Goal: Information Seeking & Learning: Learn about a topic

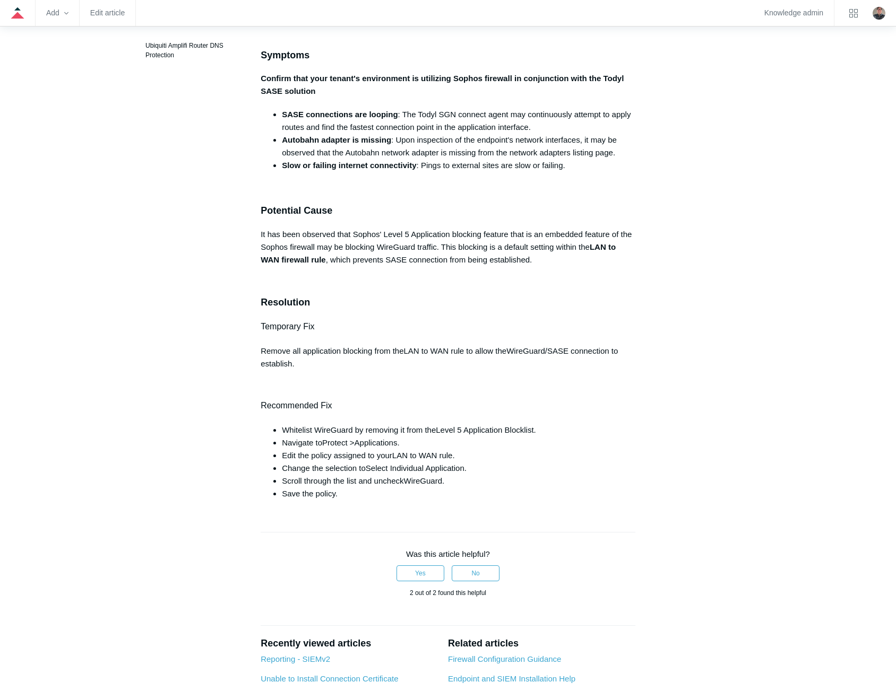
scroll to position [212, 0]
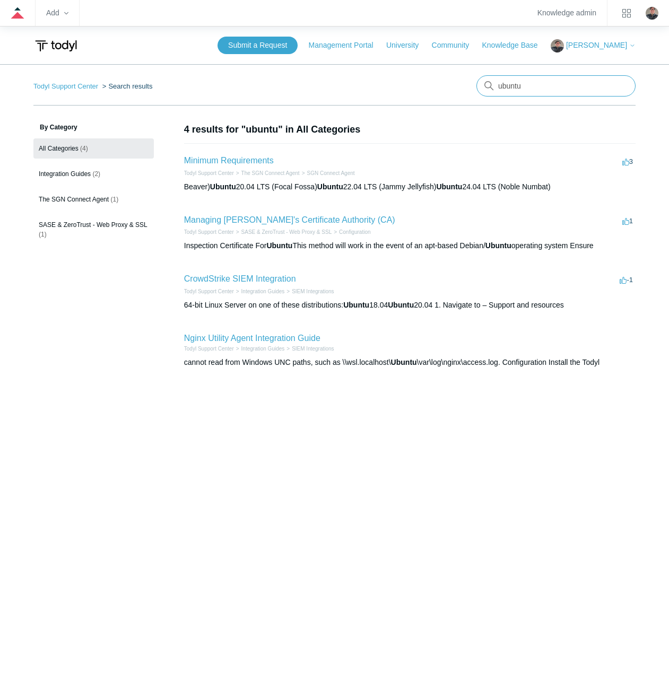
drag, startPoint x: 564, startPoint y: 85, endPoint x: 492, endPoint y: 82, distance: 72.2
click at [492, 82] on div "There are no matching results in this help center. Select Enter to search throu…" at bounding box center [556, 85] width 159 height 21
type input "linux"
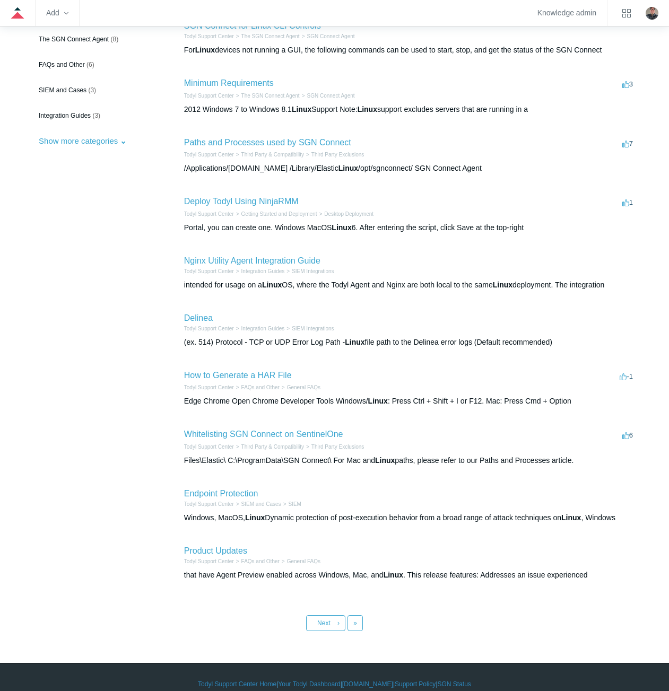
scroll to position [149, 0]
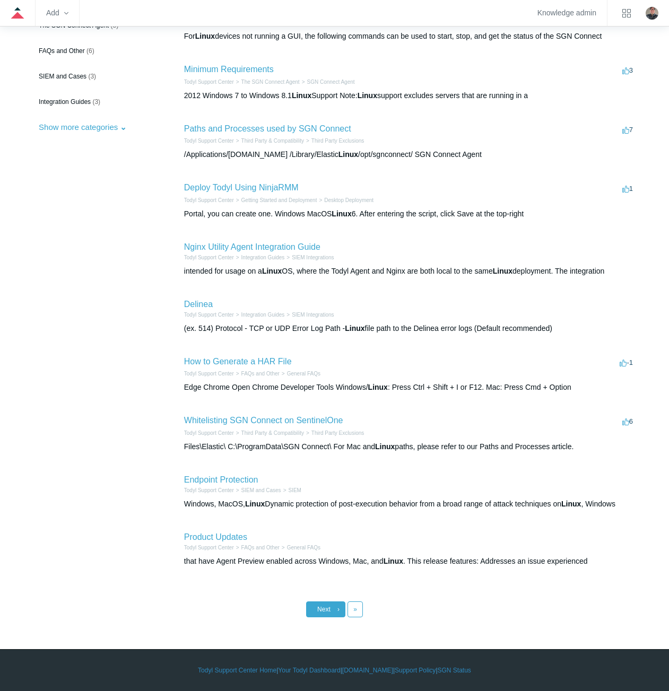
click at [325, 604] on link "Next ›" at bounding box center [325, 610] width 39 height 16
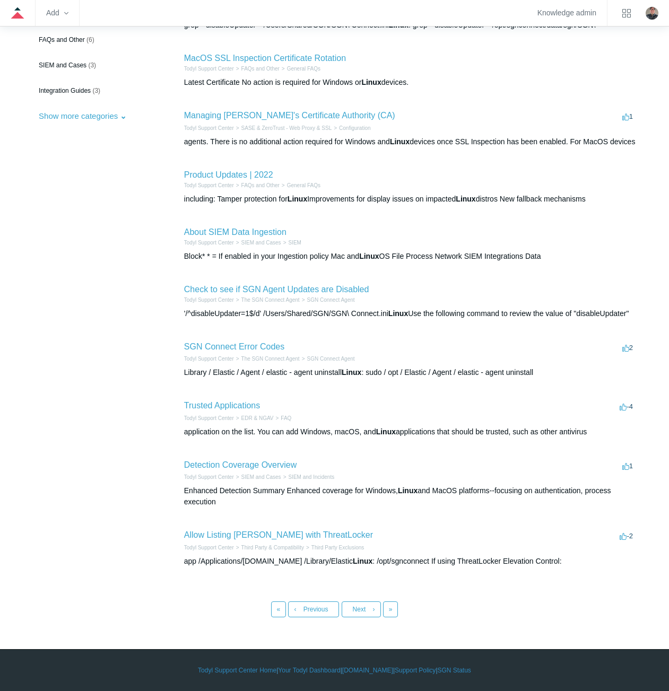
scroll to position [171, 0]
click at [367, 610] on link "Next ›" at bounding box center [361, 610] width 39 height 16
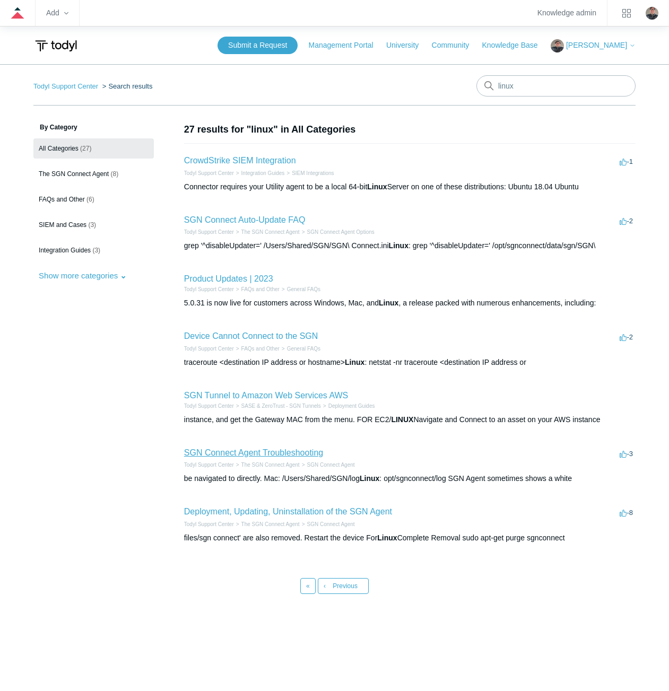
click at [257, 455] on link "SGN Connect Agent Troubleshooting" at bounding box center [253, 452] width 139 height 9
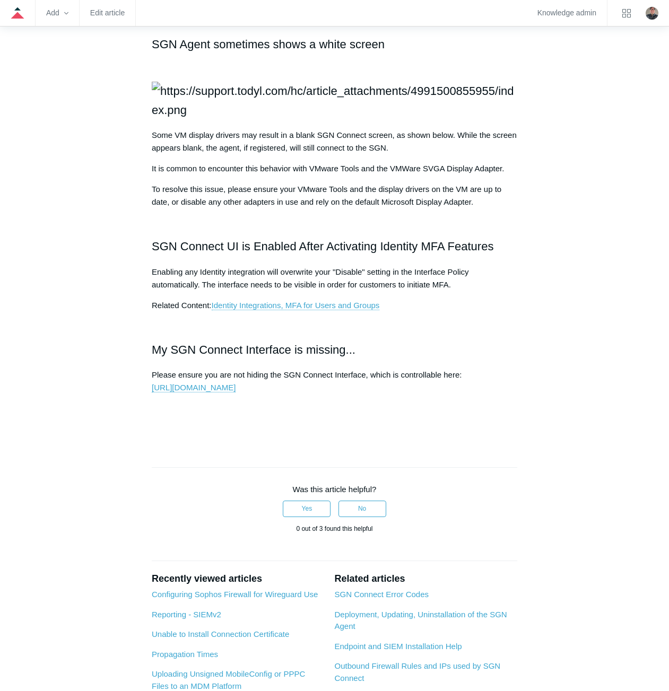
scroll to position [1220, 0]
drag, startPoint x: 274, startPoint y: 257, endPoint x: 170, endPoint y: 224, distance: 109.2
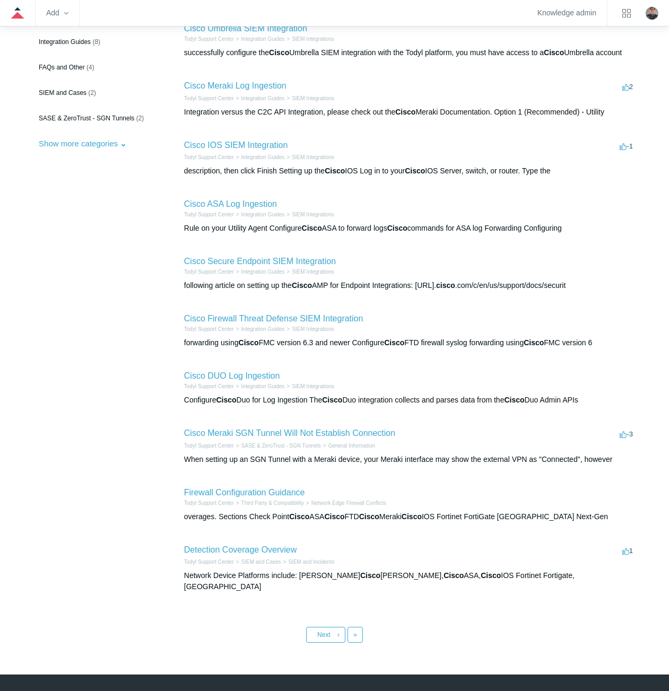
scroll to position [146, 0]
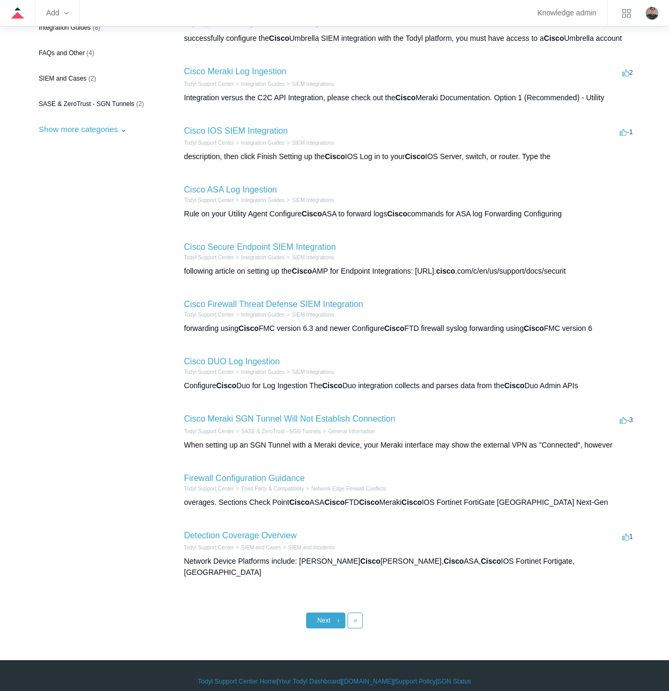
click at [321, 617] on span "Next" at bounding box center [323, 620] width 13 height 7
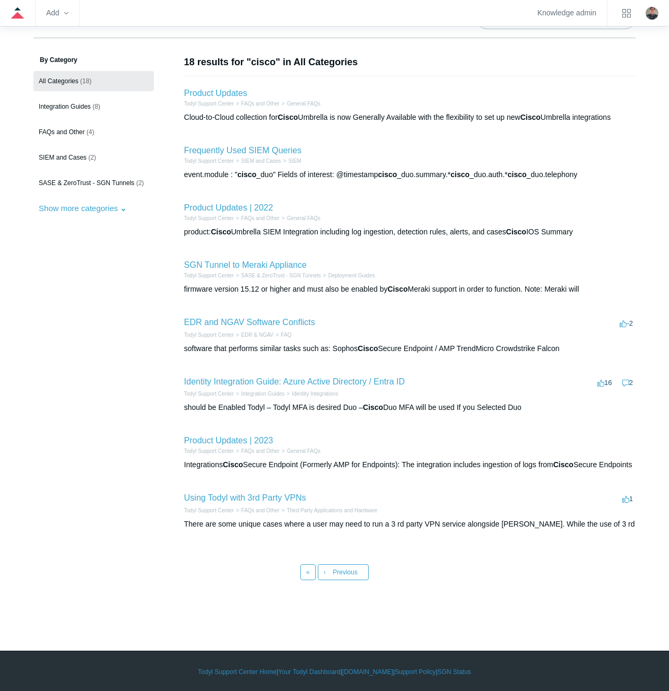
scroll to position [69, 0]
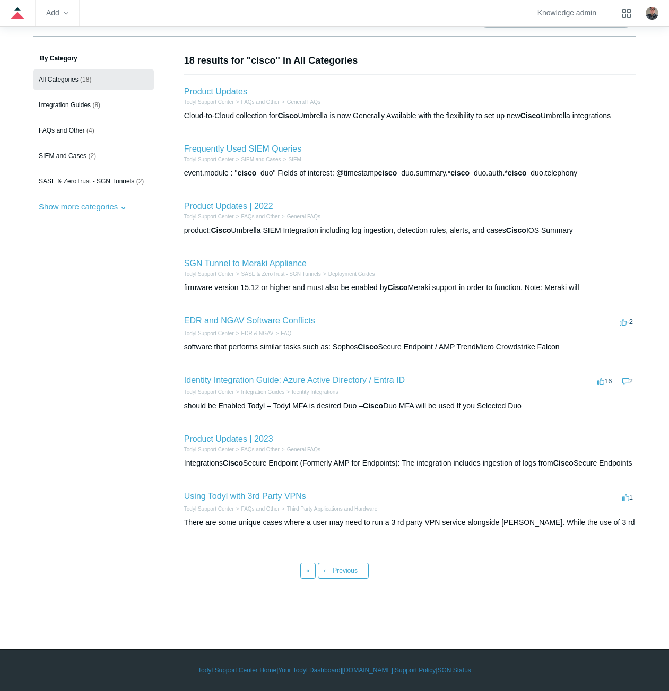
click at [249, 501] on link "Using Todyl with 3rd Party VPNs" at bounding box center [245, 496] width 122 height 9
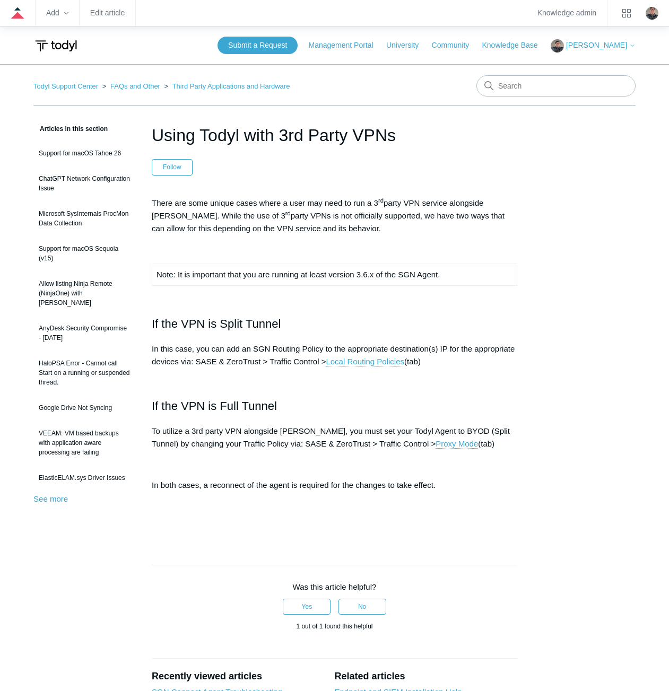
click at [400, 531] on p at bounding box center [335, 527] width 366 height 13
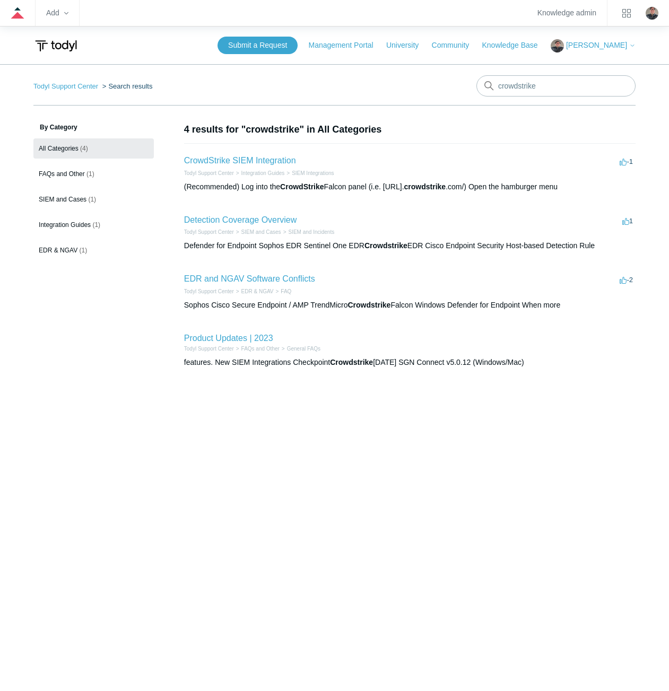
click at [324, 513] on main "Todyl Support Center Search results crowdstrike By Category All Categories (4) …" at bounding box center [334, 375] width 669 height 622
